Goal: Task Accomplishment & Management: Use online tool/utility

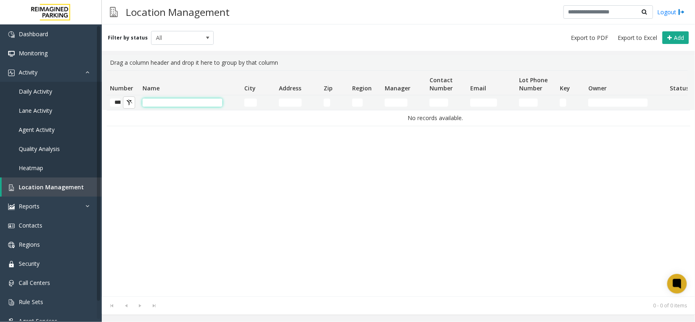
click at [166, 104] on input "Name Filter" at bounding box center [182, 102] width 80 height 8
type input "**********"
click at [29, 72] on span "Activity" at bounding box center [28, 72] width 19 height 8
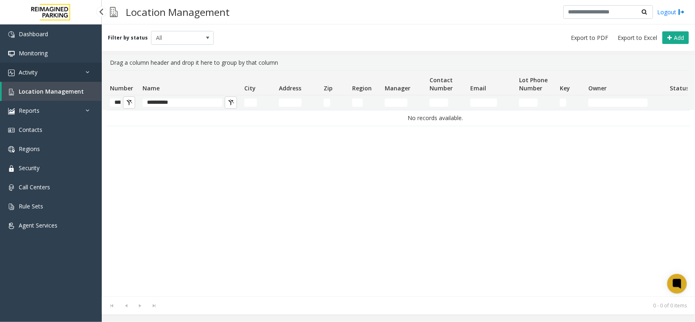
click at [29, 72] on span "Activity" at bounding box center [28, 72] width 19 height 8
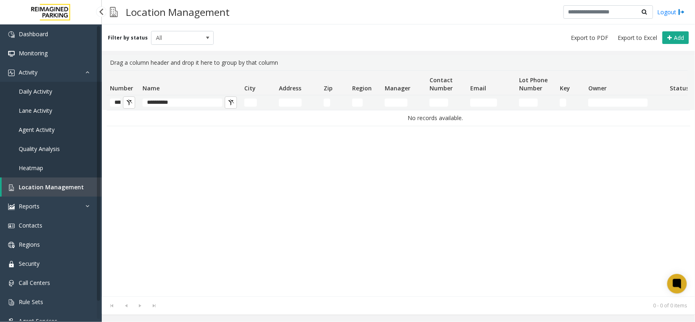
click at [60, 185] on span "Location Management" at bounding box center [51, 187] width 65 height 8
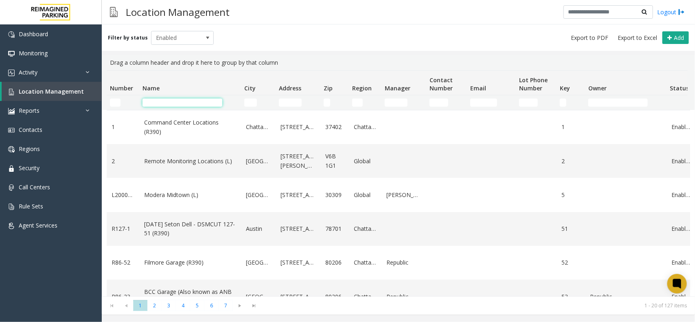
click at [160, 100] on input "Name Filter" at bounding box center [182, 102] width 80 height 8
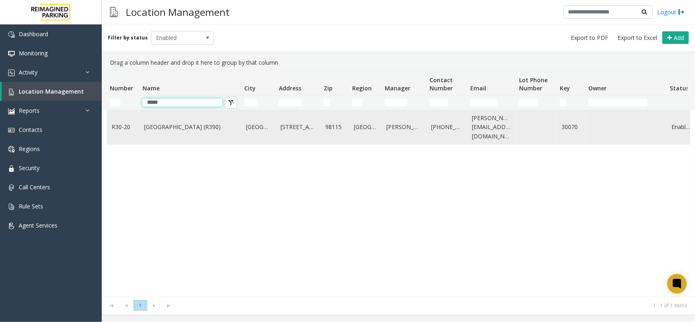
type input "*****"
click at [172, 127] on link "Green Lake Village (R390)" at bounding box center [190, 126] width 92 height 9
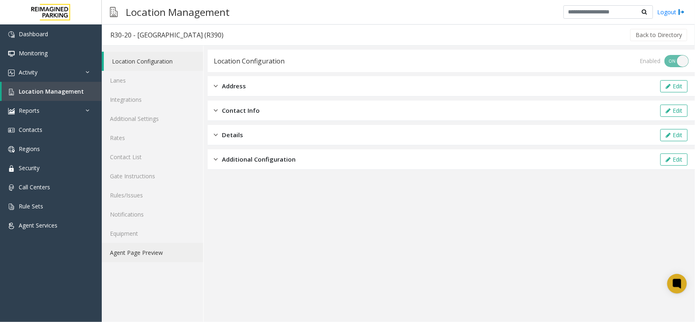
click at [146, 252] on link "Agent Page Preview" at bounding box center [152, 252] width 101 height 19
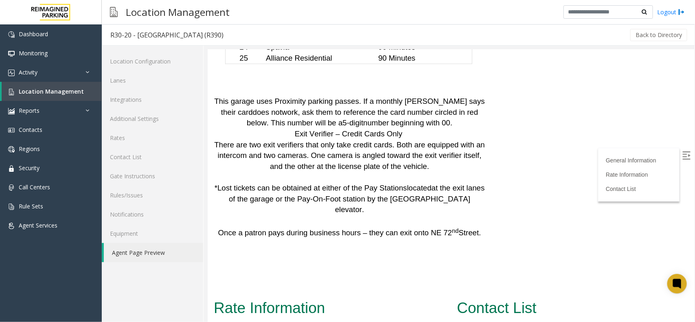
scroll to position [2340, 0]
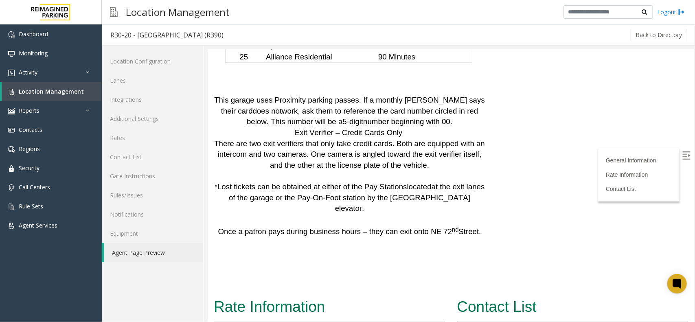
click at [682, 151] on img at bounding box center [686, 155] width 8 height 8
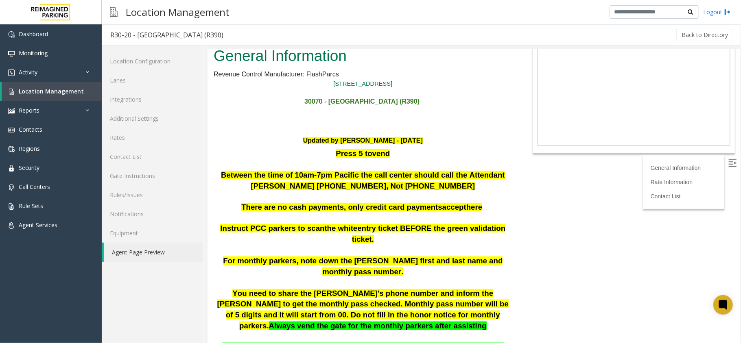
scroll to position [0, 0]
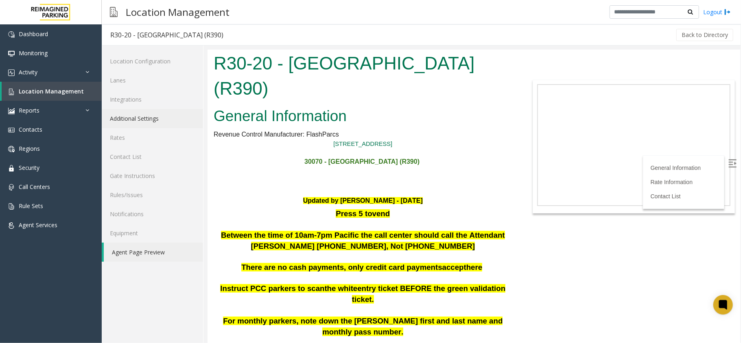
click at [136, 120] on link "Additional Settings" at bounding box center [152, 118] width 101 height 19
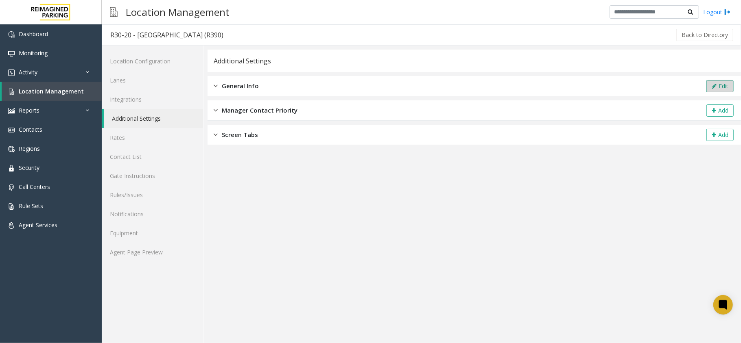
click at [694, 85] on button "Edit" at bounding box center [719, 86] width 27 height 12
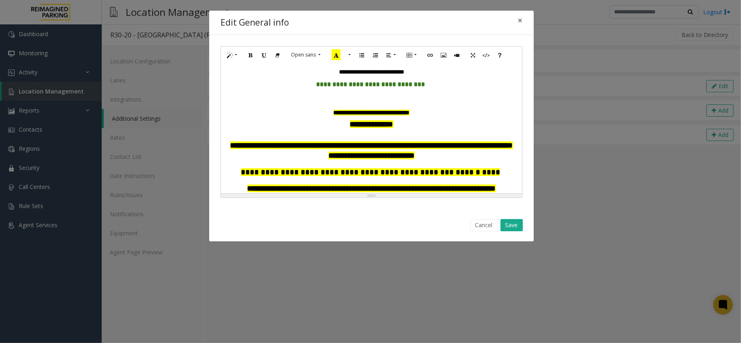
click at [373, 113] on b "**********" at bounding box center [372, 113] width 76 height 6
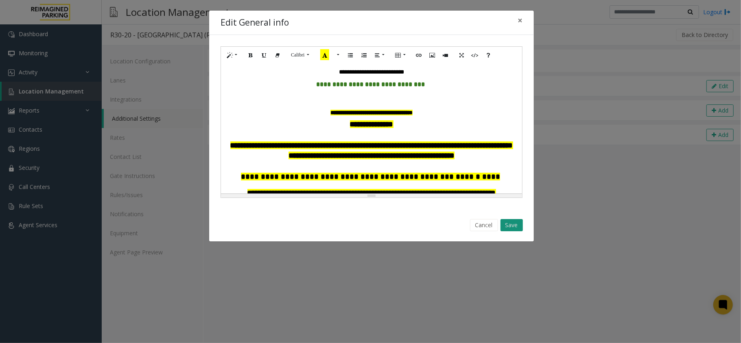
click at [516, 228] on button "Save" at bounding box center [511, 225] width 22 height 12
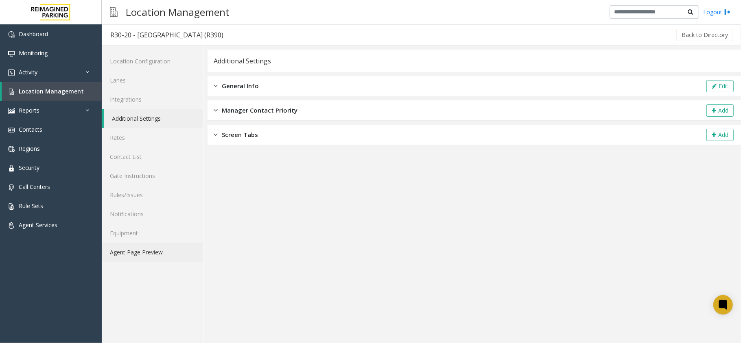
click at [145, 251] on link "Agent Page Preview" at bounding box center [152, 252] width 101 height 19
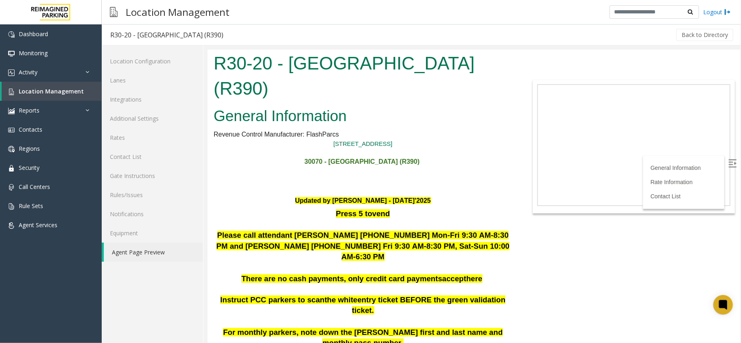
click at [694, 161] on img at bounding box center [732, 163] width 8 height 8
drag, startPoint x: 218, startPoint y: 61, endPoint x: 509, endPoint y: 56, distance: 291.8
click at [509, 56] on div "R30-20 - Green Lake Village (R390)" at bounding box center [362, 76] width 311 height 55
copy h1 "R30-20 - Green Lake Village (R390)"
drag, startPoint x: 441, startPoint y: 113, endPoint x: 462, endPoint y: 98, distance: 25.4
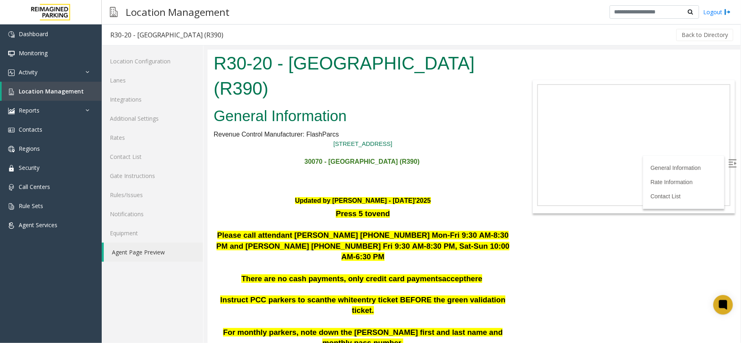
drag, startPoint x: 500, startPoint y: 61, endPoint x: 413, endPoint y: 109, distance: 99.5
click at [207, 59] on html "R30-20 - Green Lake Village (R390) General Information Revenue Control Manufact…" at bounding box center [473, 196] width 533 height 294
copy h1 "R30-20 - Green Lake Village (R390)"
drag, startPoint x: 491, startPoint y: 221, endPoint x: 218, endPoint y: 212, distance: 272.8
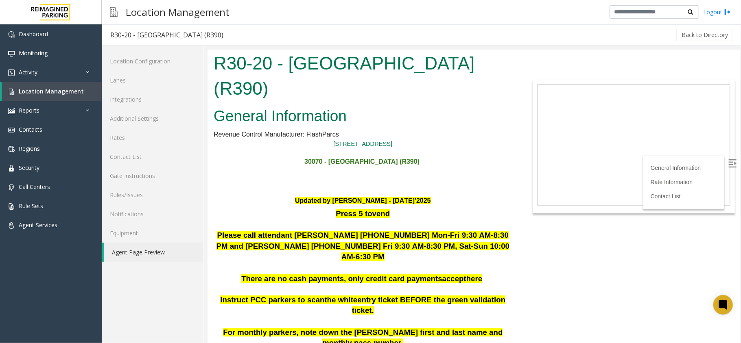
click at [218, 230] on p "Please call attendant Mengistu Teklemariam 206-833-9435 Mon-Fri 9:30 AM-8:30 PM…" at bounding box center [362, 246] width 299 height 33
copy span "Please call attendant Mengistu Teklemariam 206-833-9435 Mon-Fri 9:30 AM-8:30 PM…"
click at [42, 71] on link "Activity" at bounding box center [51, 72] width 102 height 19
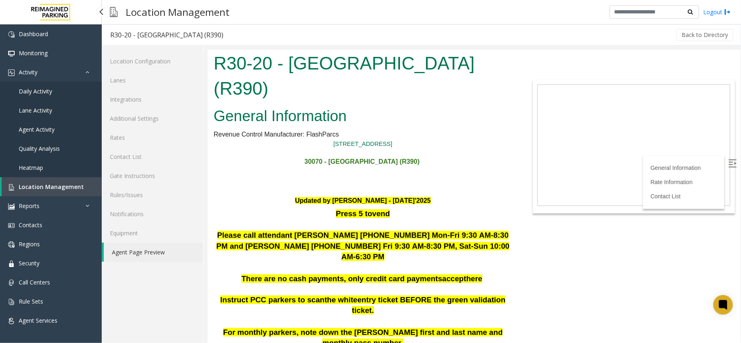
click at [44, 189] on span "Location Management" at bounding box center [51, 187] width 65 height 8
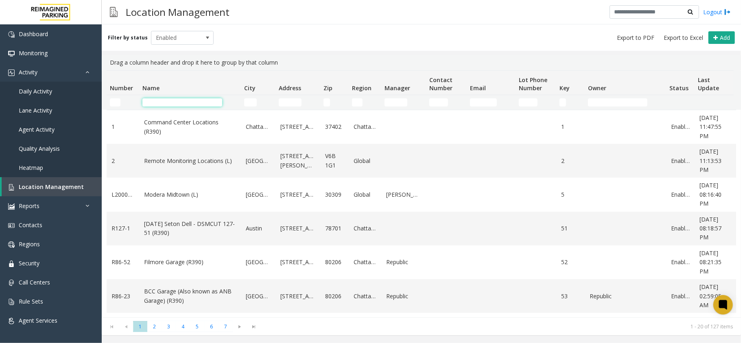
click at [180, 100] on input "Name Filter" at bounding box center [182, 102] width 80 height 8
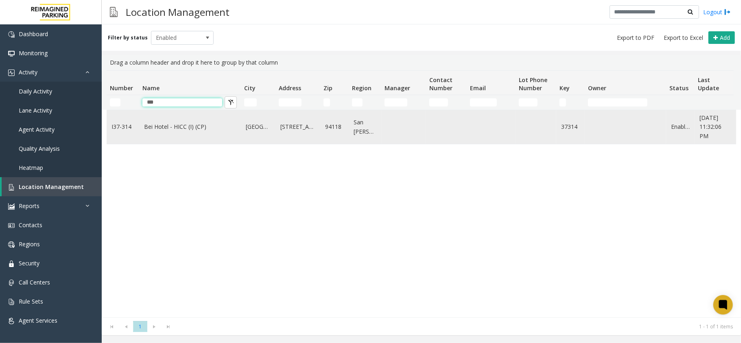
type input "***"
click at [165, 127] on link "Bei Hotel - HICC (I) (CP)" at bounding box center [190, 126] width 92 height 9
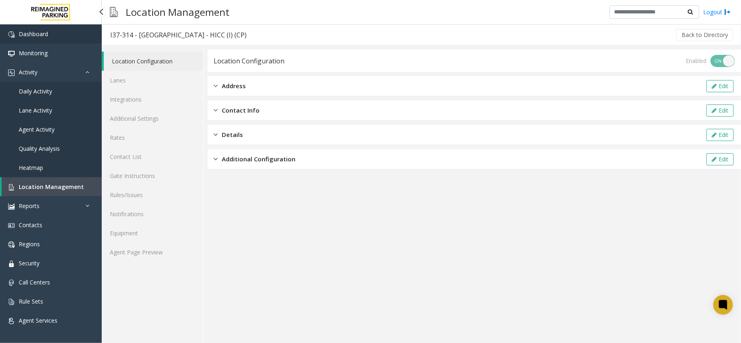
click at [40, 33] on span "Dashboard" at bounding box center [33, 34] width 29 height 8
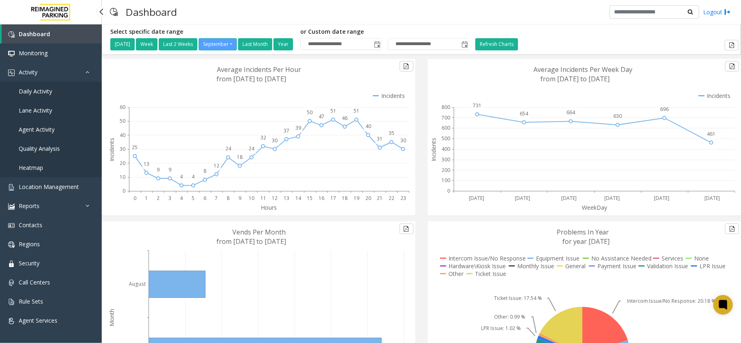
click at [46, 90] on span "Daily Activity" at bounding box center [35, 91] width 33 height 8
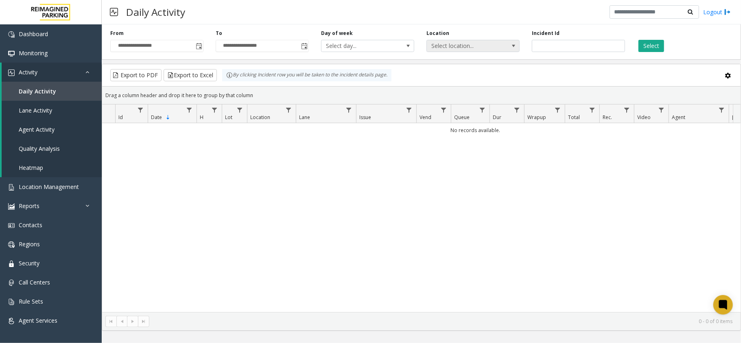
click at [490, 46] on span "Select location..." at bounding box center [464, 45] width 74 height 11
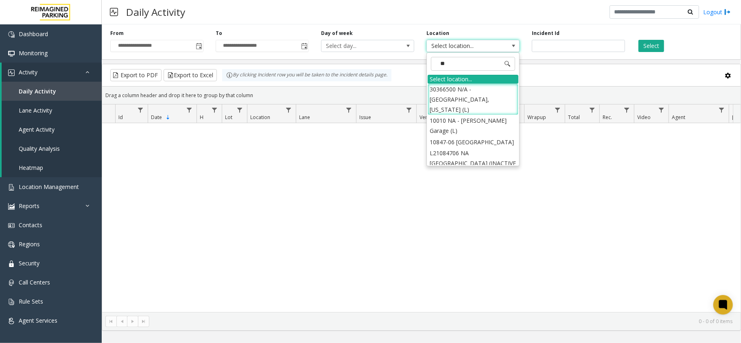
type input "***"
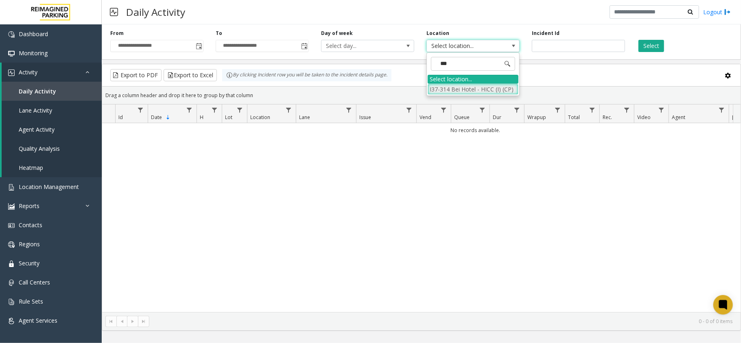
click at [483, 93] on li "I37-314 Bei Hotel - HICC (I) (CP)" at bounding box center [473, 89] width 91 height 11
click at [199, 46] on span "Toggle popup" at bounding box center [199, 46] width 7 height 7
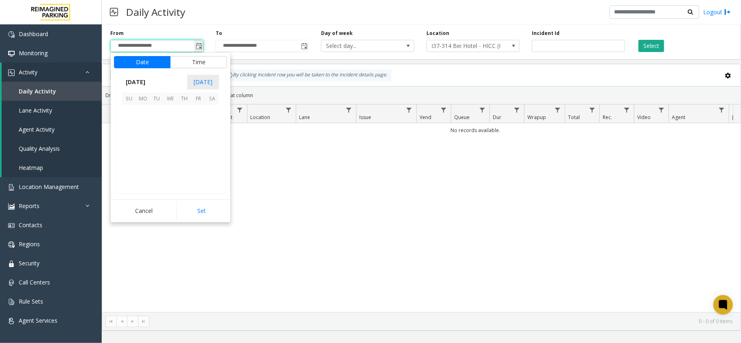
scroll to position [146033, 0]
click at [149, 82] on span "September 2025" at bounding box center [135, 82] width 27 height 12
click at [168, 118] on span "Jul" at bounding box center [171, 119] width 20 height 20
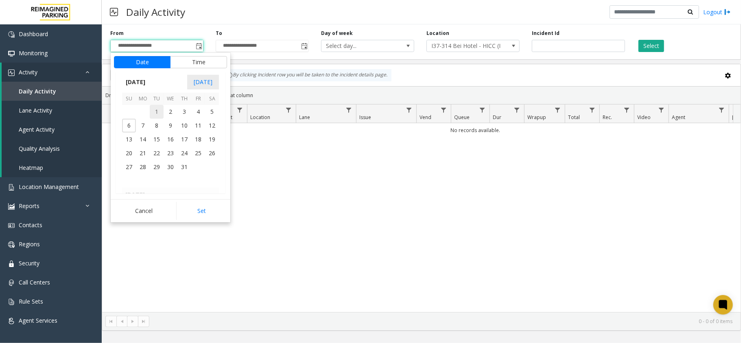
click at [155, 112] on span "1" at bounding box center [157, 112] width 14 height 14
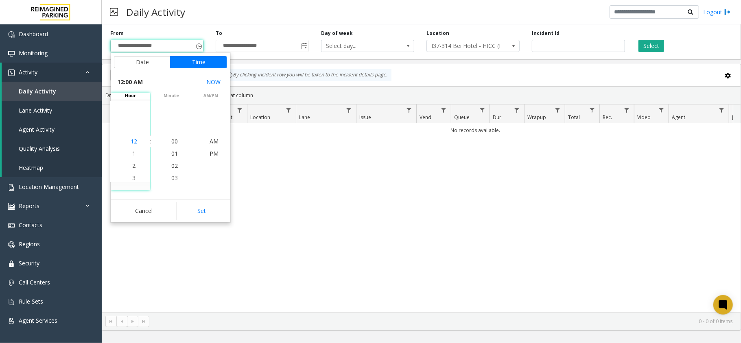
click at [131, 142] on span "12" at bounding box center [134, 142] width 7 height 8
click at [196, 209] on button "Set" at bounding box center [201, 211] width 51 height 18
type input "**********"
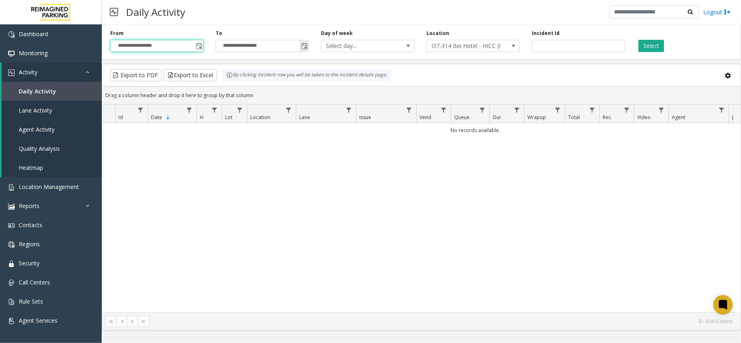
click at [304, 46] on span "Toggle popup" at bounding box center [304, 46] width 7 height 7
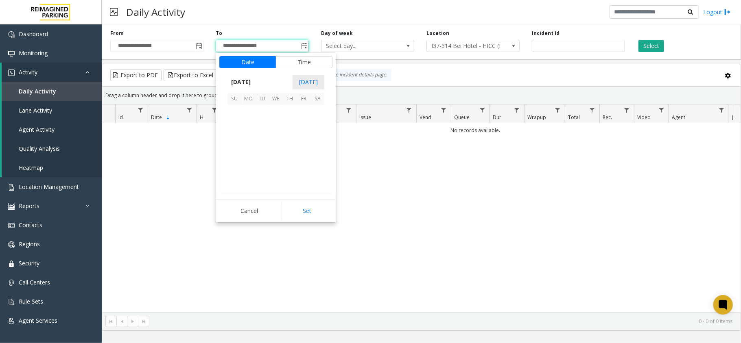
scroll to position [12, 0]
click at [248, 81] on span "September 2025" at bounding box center [240, 82] width 27 height 12
click at [278, 119] on span "Jul" at bounding box center [276, 119] width 20 height 20
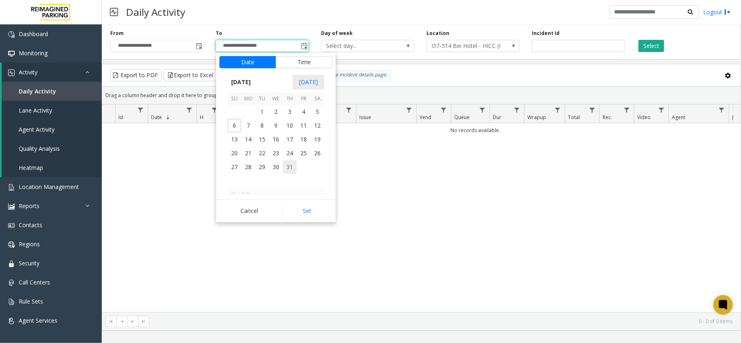
click at [287, 166] on span "31" at bounding box center [290, 167] width 14 height 14
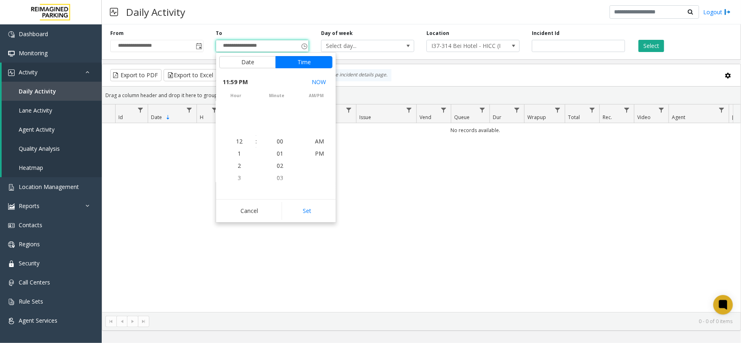
scroll to position [12, 0]
click at [309, 208] on button "Set" at bounding box center [307, 211] width 51 height 18
type input "**********"
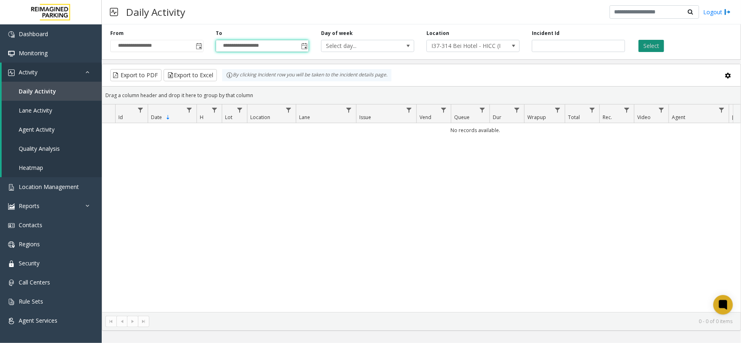
click at [645, 46] on button "Select" at bounding box center [651, 46] width 26 height 12
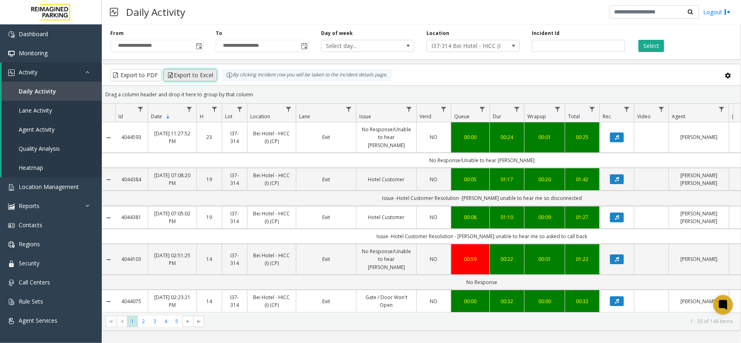
click at [188, 75] on button "Export to Excel" at bounding box center [190, 75] width 53 height 12
click at [199, 46] on span "Toggle popup" at bounding box center [199, 46] width 7 height 7
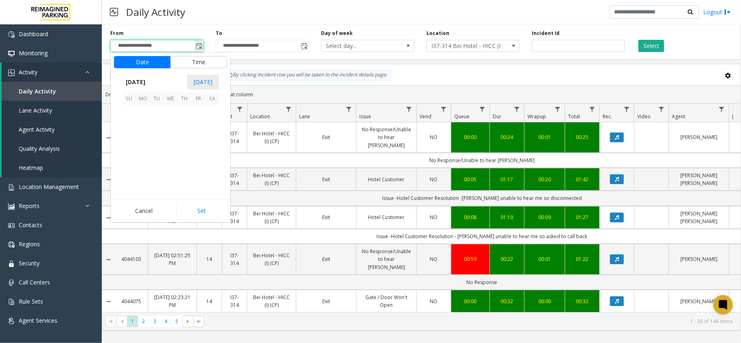
scroll to position [146033, 0]
click at [149, 82] on span "September 2025" at bounding box center [135, 82] width 27 height 12
click at [188, 119] on span "Aug" at bounding box center [190, 119] width 20 height 20
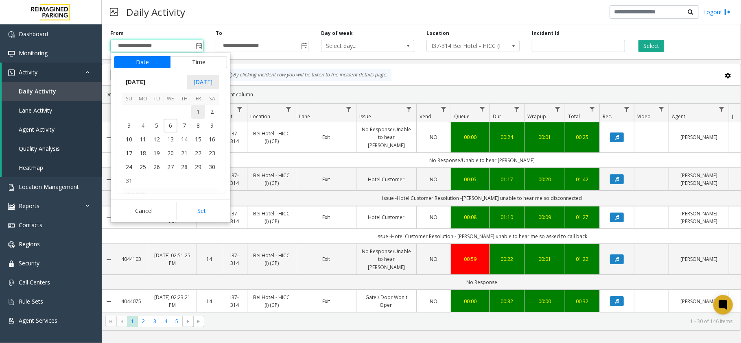
click at [199, 111] on span "1" at bounding box center [198, 112] width 14 height 14
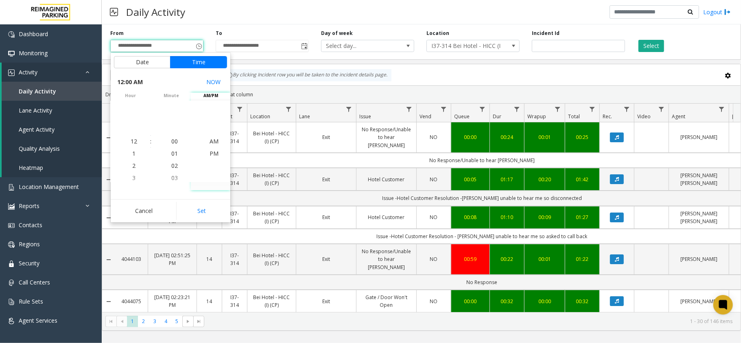
drag, startPoint x: 206, startPoint y: 209, endPoint x: 212, endPoint y: 149, distance: 60.6
click at [206, 209] on button "Set" at bounding box center [201, 211] width 51 height 18
type input "**********"
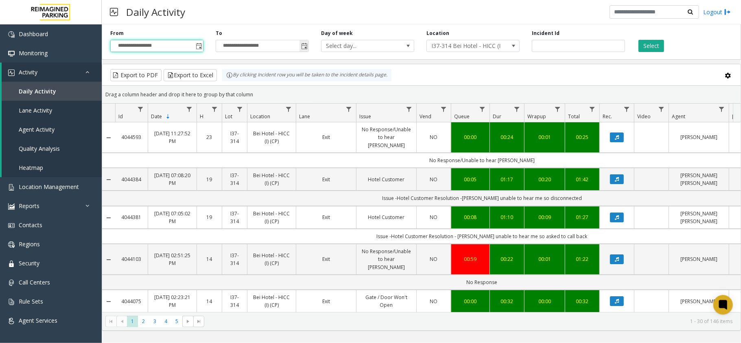
click at [243, 46] on input "**********" at bounding box center [262, 45] width 92 height 11
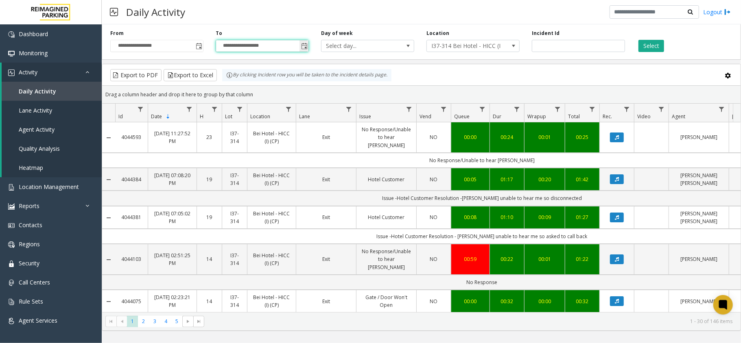
click at [239, 46] on input "**********" at bounding box center [262, 45] width 92 height 11
click at [302, 48] on span "Toggle popup" at bounding box center [304, 46] width 7 height 7
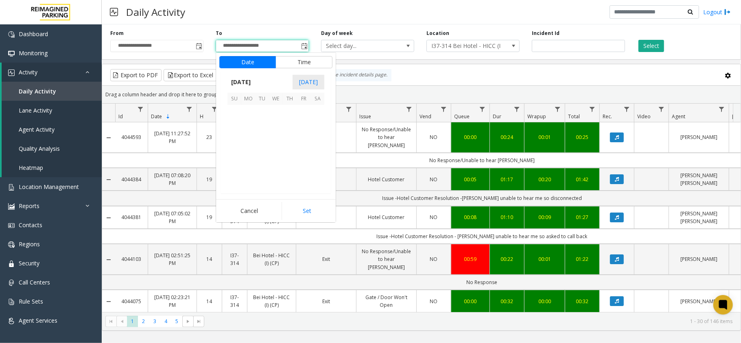
scroll to position [12, 0]
click at [245, 81] on span "September 2025" at bounding box center [240, 82] width 27 height 12
click at [298, 119] on span "Aug" at bounding box center [296, 119] width 20 height 20
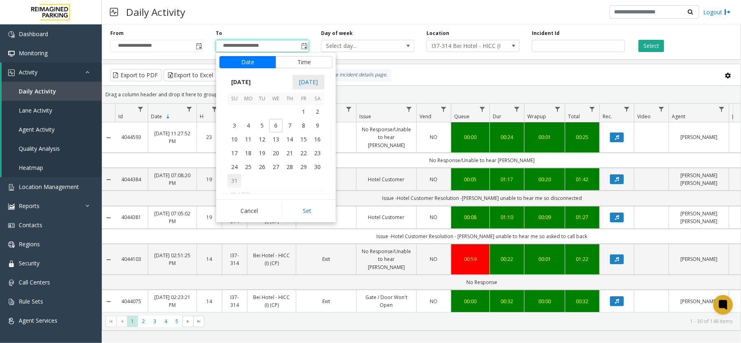
click at [236, 180] on span "31" at bounding box center [234, 181] width 14 height 14
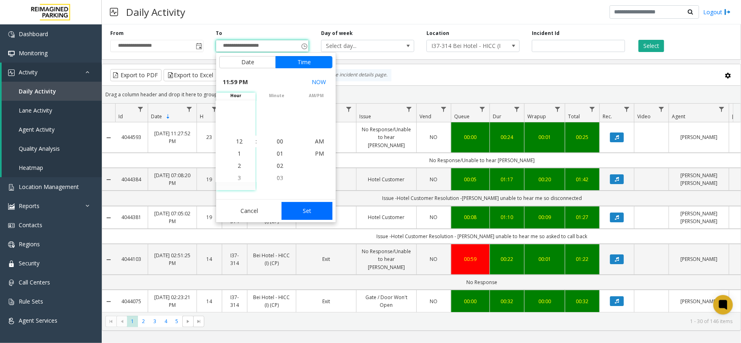
scroll to position [12, 0]
click at [316, 210] on button "Set" at bounding box center [307, 211] width 51 height 18
type input "**********"
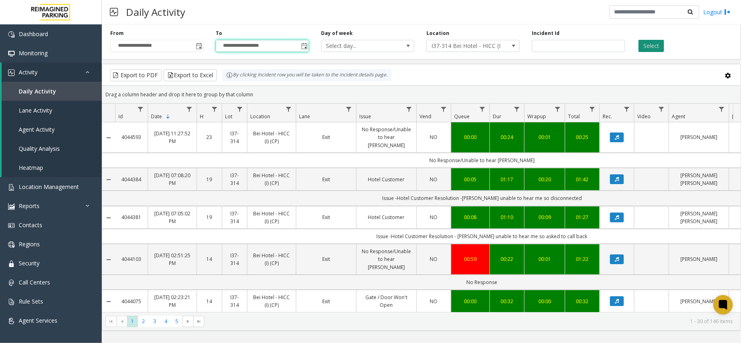
click at [653, 47] on button "Select" at bounding box center [651, 46] width 26 height 12
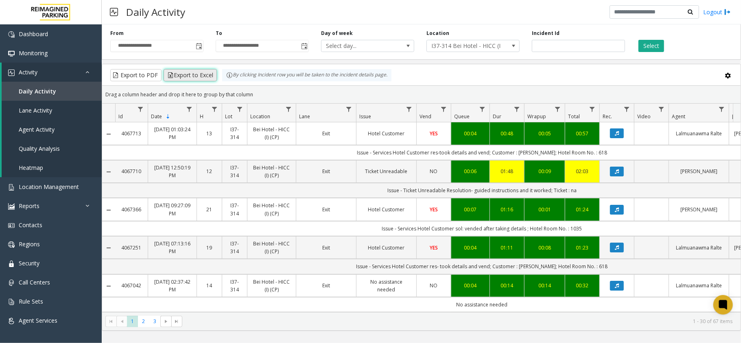
click at [184, 75] on button "Export to Excel" at bounding box center [190, 75] width 53 height 12
